Goal: Find specific page/section: Find specific page/section

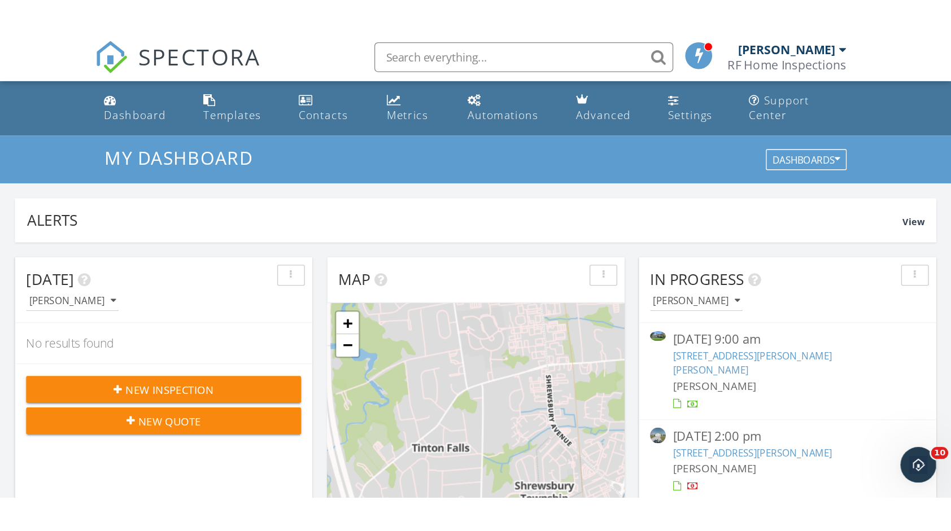
scroll to position [1045, 968]
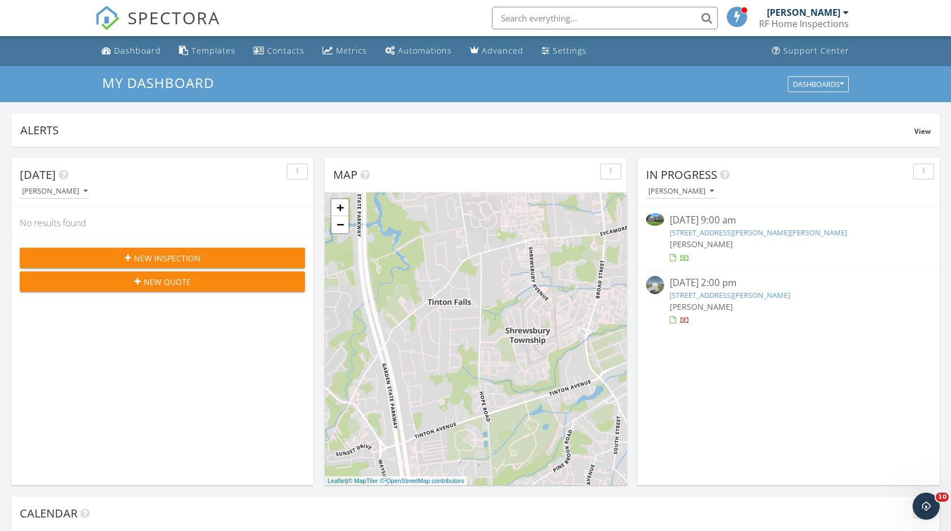
click at [778, 296] on link "8 Mann Ct, Monmouth Beach, NJ 07750" at bounding box center [730, 295] width 120 height 10
click at [663, 286] on img at bounding box center [655, 285] width 18 height 18
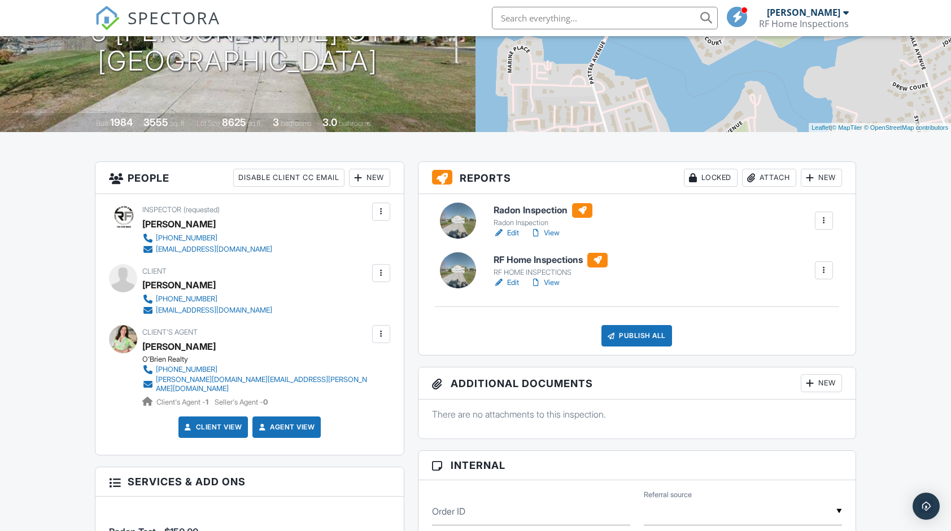
click at [600, 260] on div at bounding box center [597, 260] width 20 height 15
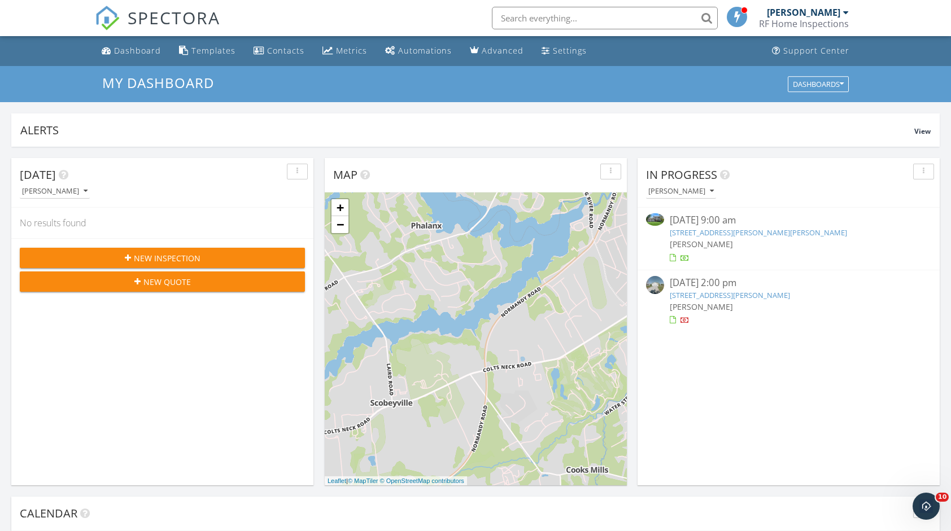
click at [701, 290] on link "[STREET_ADDRESS][PERSON_NAME]" at bounding box center [730, 295] width 120 height 10
click at [765, 295] on link "[STREET_ADDRESS][PERSON_NAME]" at bounding box center [730, 295] width 120 height 10
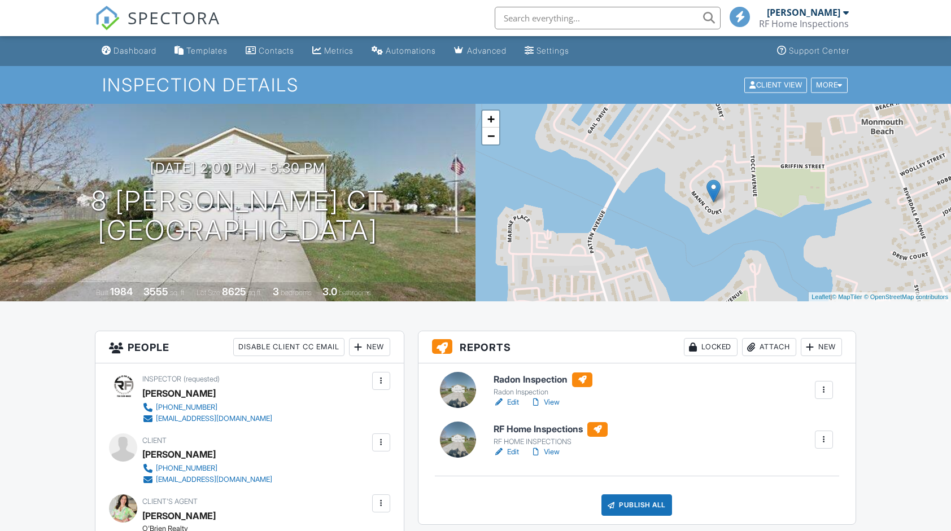
click at [598, 430] on div at bounding box center [597, 429] width 20 height 15
